Goal: Check status: Check status

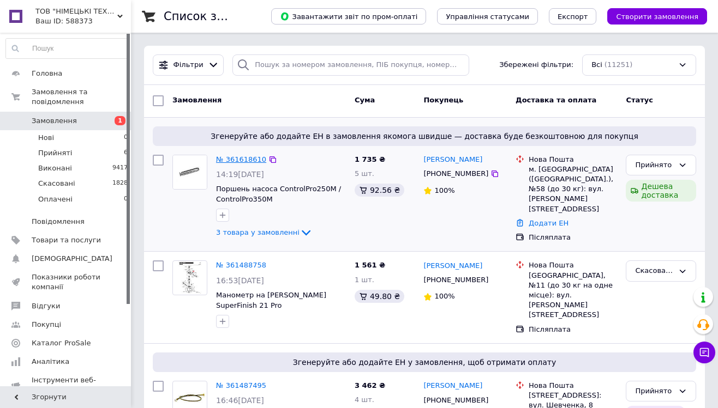
click at [244, 157] on link "№ 361618610" at bounding box center [241, 159] width 50 height 8
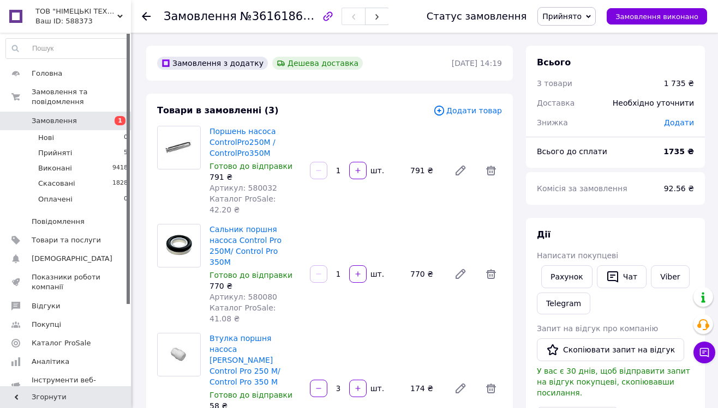
click at [86, 116] on span "Замовлення" at bounding box center [66, 121] width 69 height 10
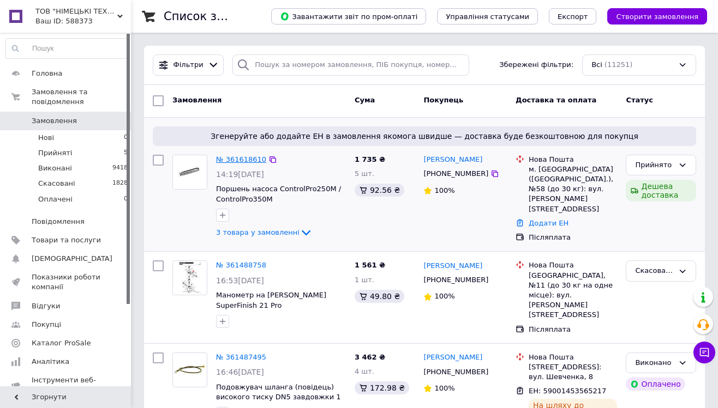
click at [250, 158] on link "№ 361618610" at bounding box center [241, 159] width 50 height 8
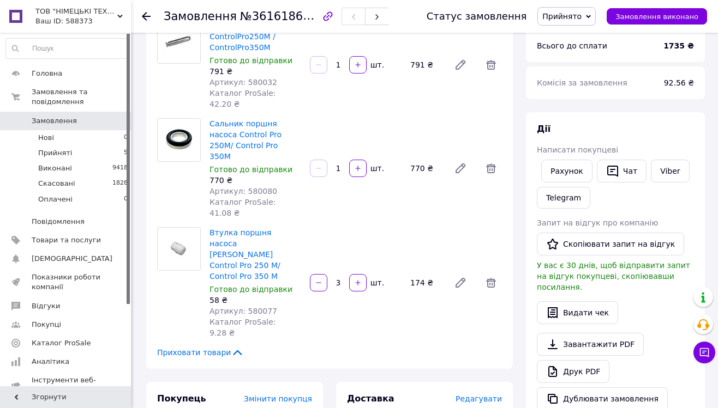
scroll to position [44, 0]
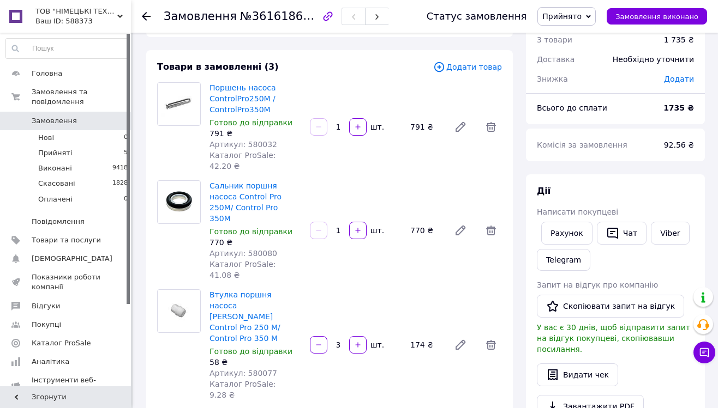
click at [81, 116] on span "Замовлення" at bounding box center [66, 121] width 69 height 10
